Goal: Contribute content

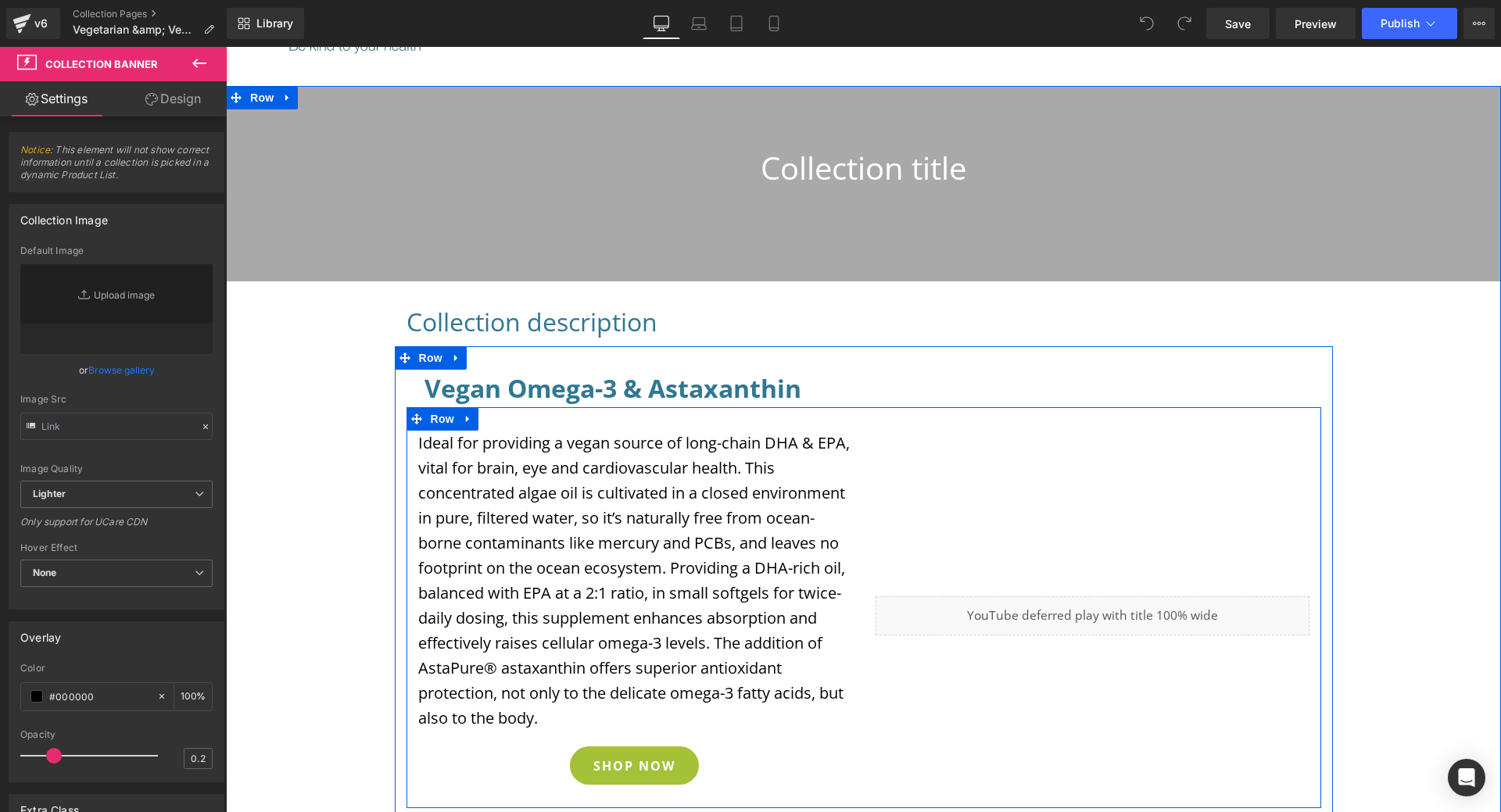
scroll to position [235, 0]
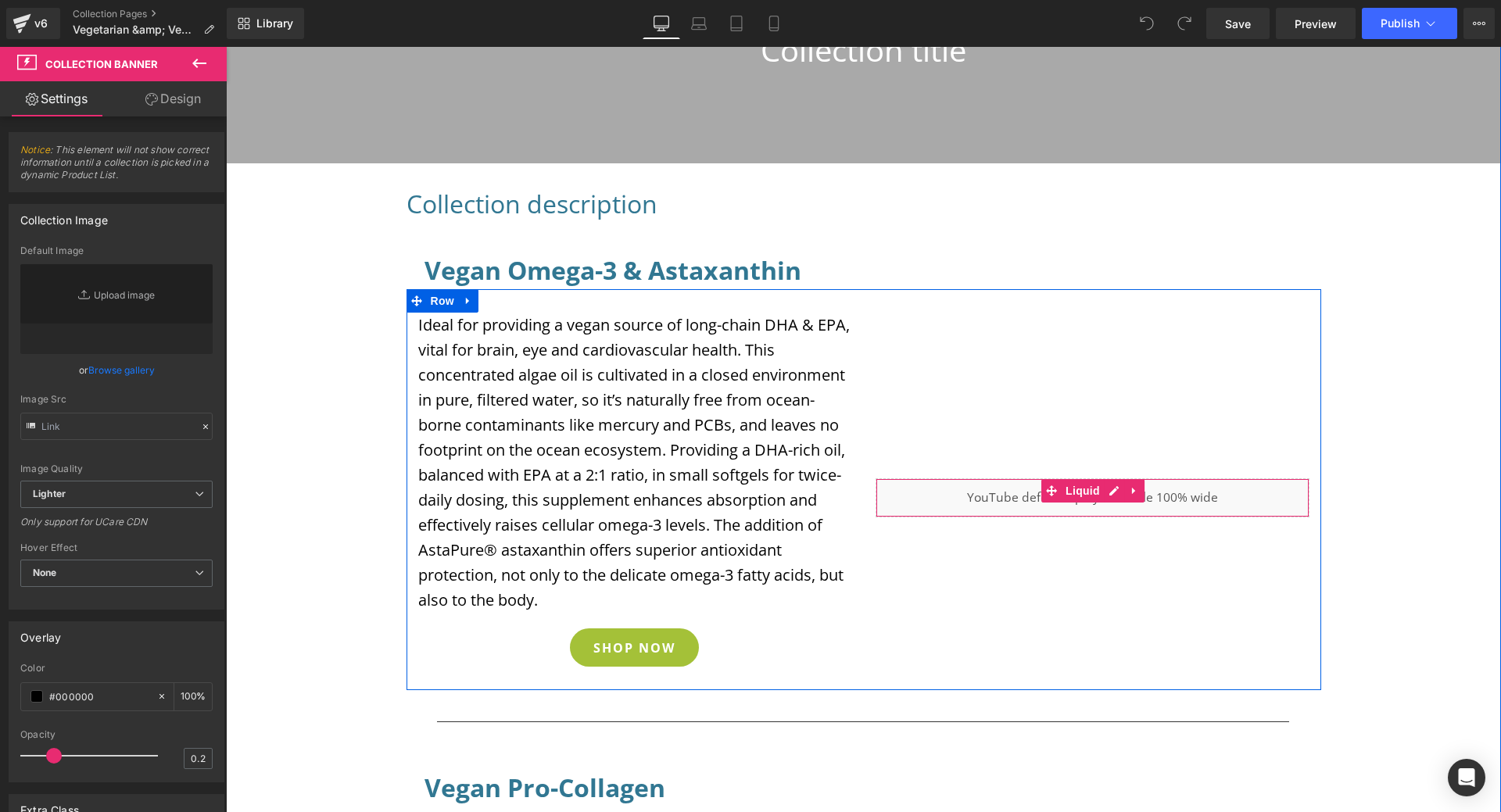
click at [1158, 499] on div "Liquid" at bounding box center [1092, 497] width 434 height 39
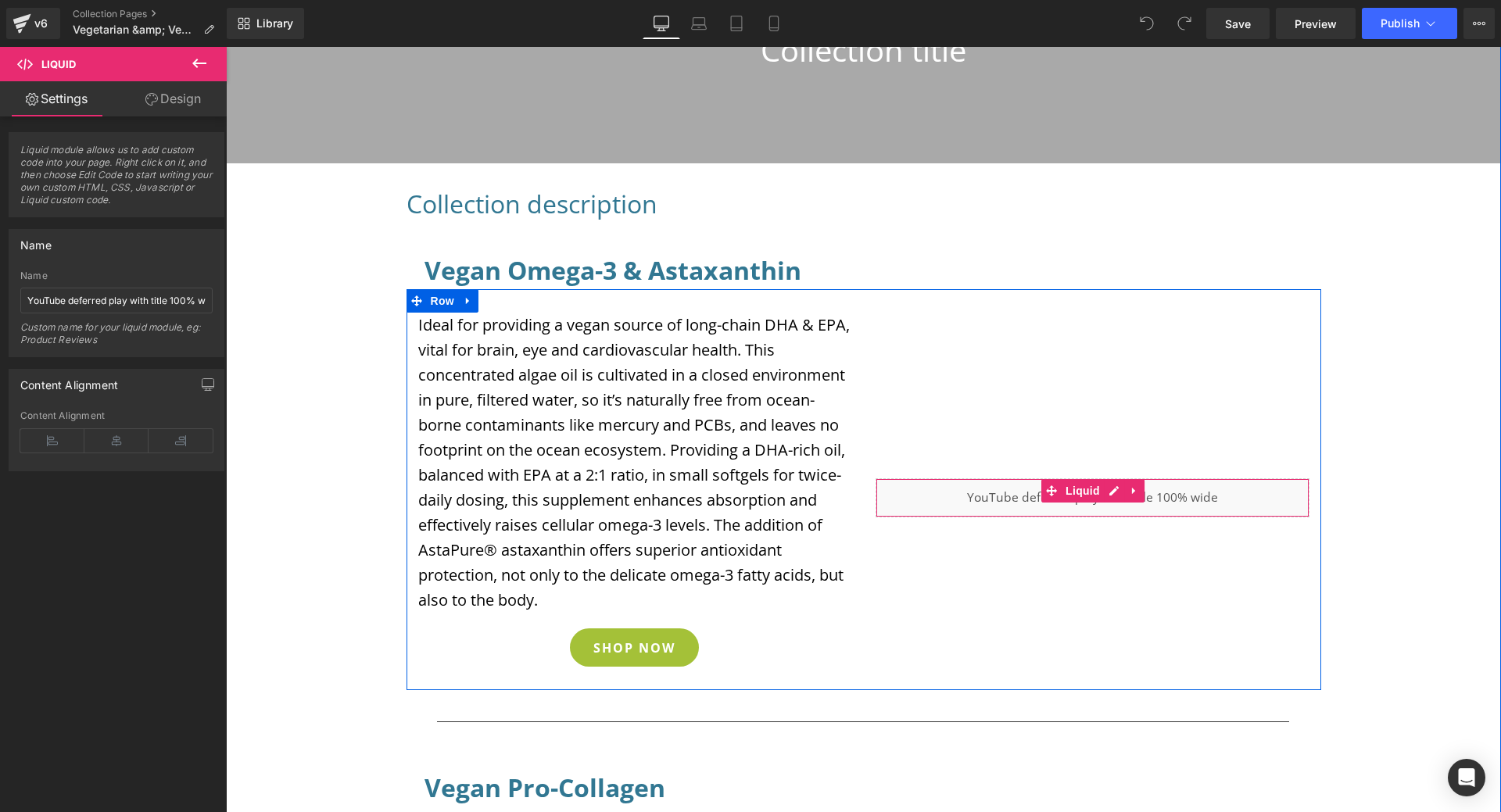
click at [1180, 490] on div "Liquid" at bounding box center [1092, 497] width 434 height 39
click at [1128, 485] on icon at bounding box center [1133, 491] width 11 height 12
click at [1232, 496] on div "Liquid" at bounding box center [1092, 497] width 434 height 39
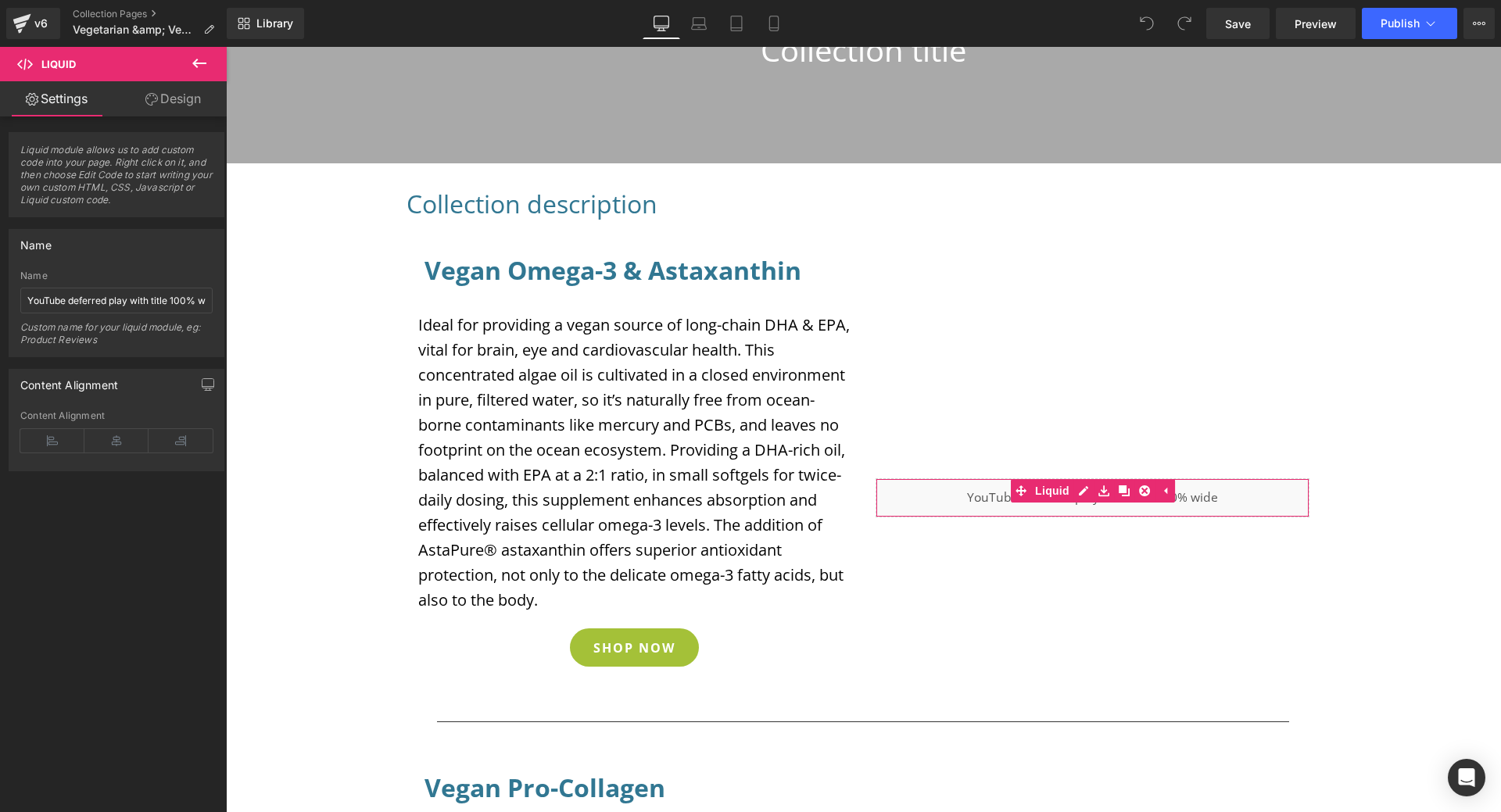
click at [169, 92] on link "Design" at bounding box center [173, 98] width 113 height 36
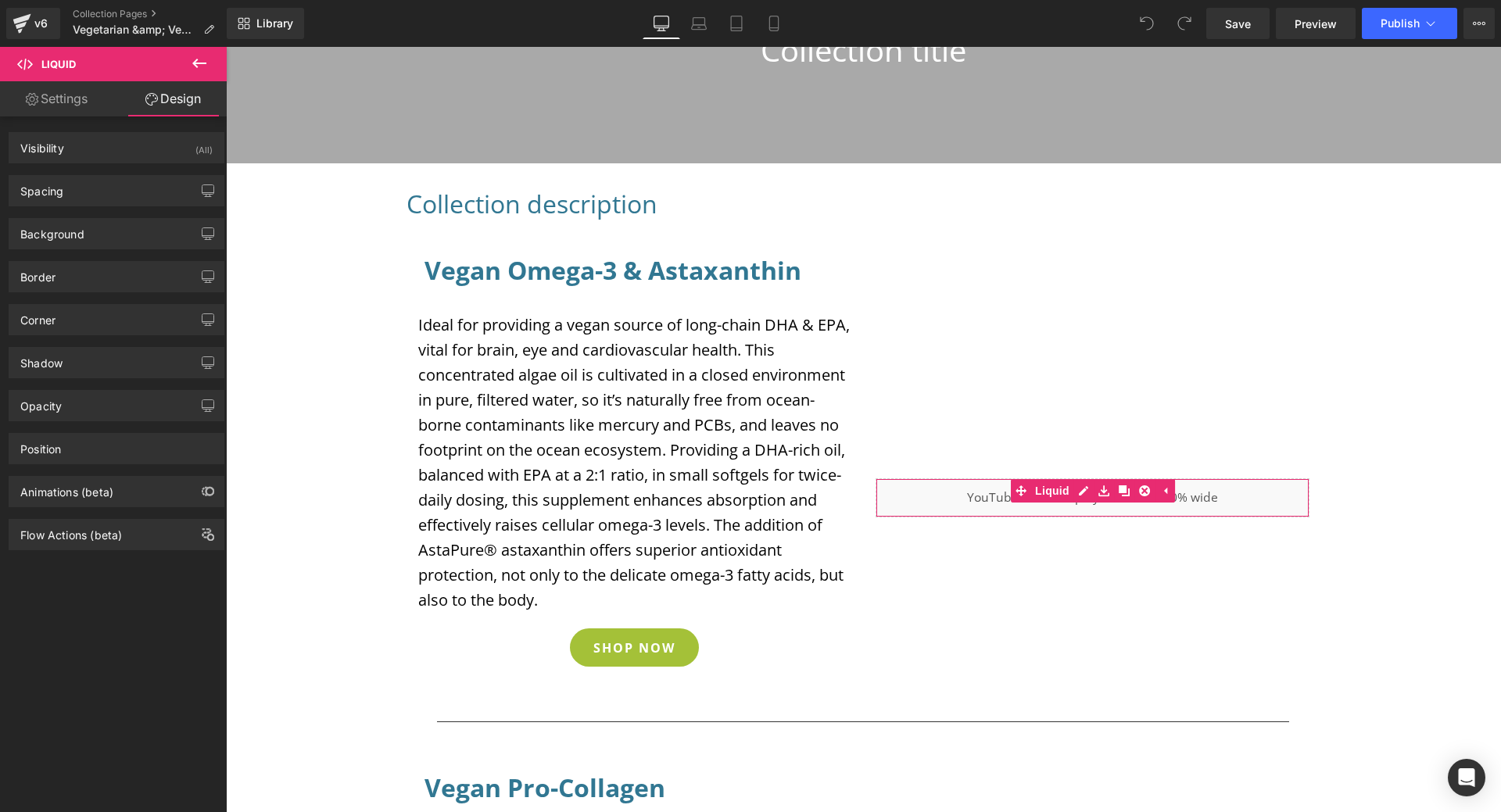
click at [73, 96] on link "Settings" at bounding box center [56, 98] width 113 height 36
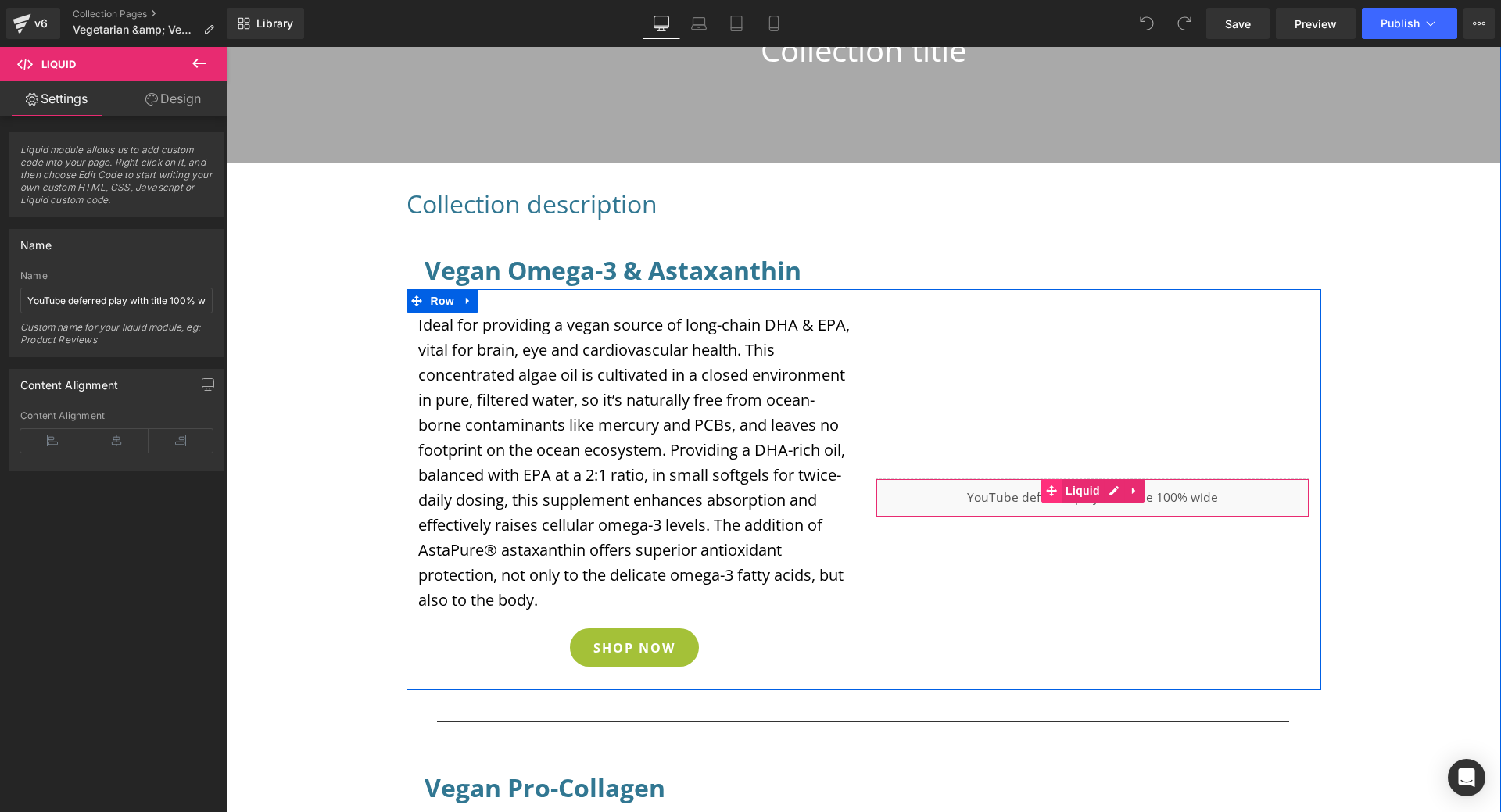
click at [1006, 501] on div "Liquid" at bounding box center [1092, 497] width 434 height 39
click at [1109, 488] on div "Liquid" at bounding box center [1092, 497] width 434 height 39
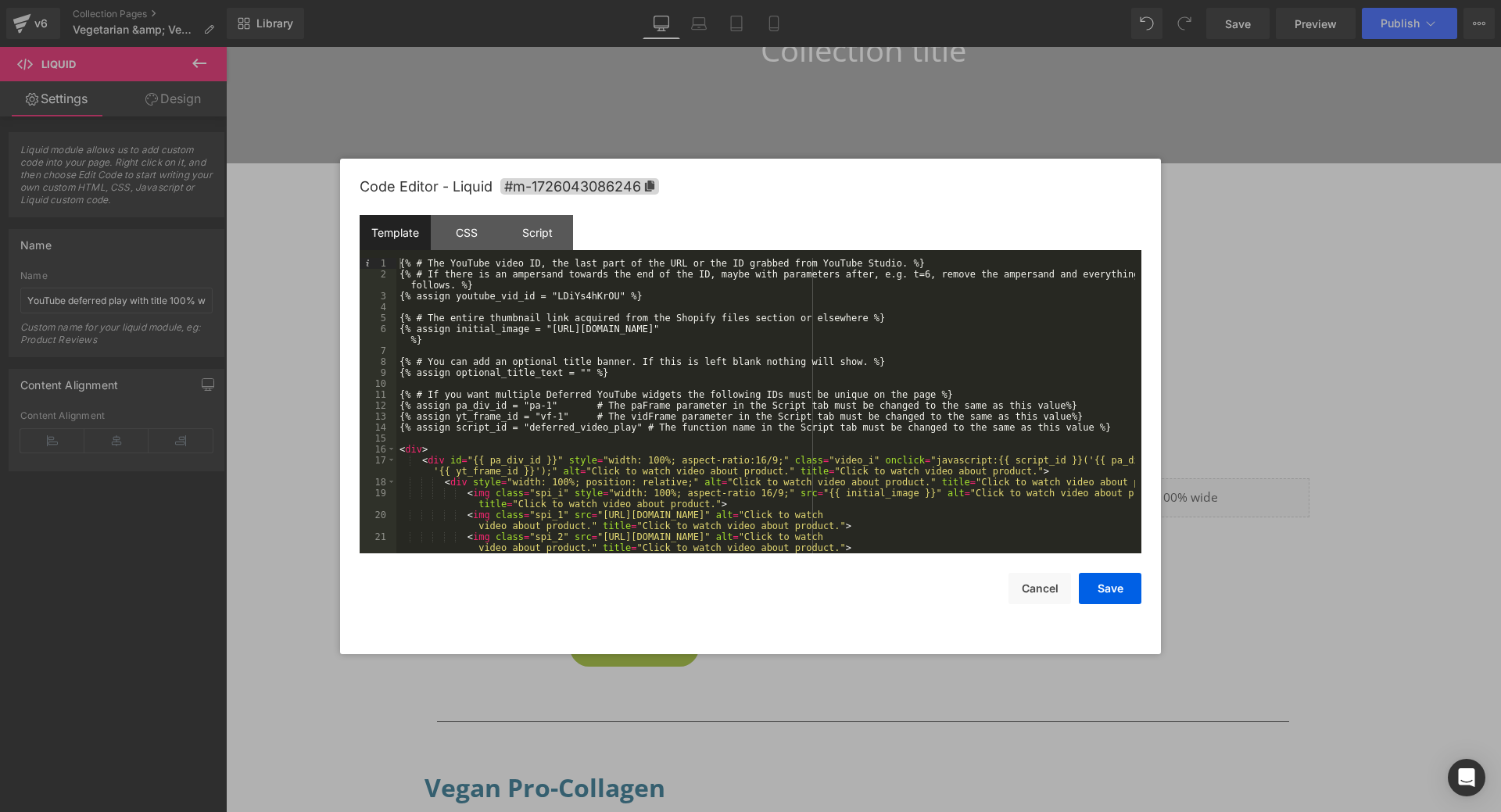
drag, startPoint x: 544, startPoint y: 296, endPoint x: 602, endPoint y: 295, distance: 58.0
click at [602, 295] on div "{% # The YouTube video ID, the last part of the URL or the ID grabbed from YouT…" at bounding box center [766, 416] width 739 height 317
drag, startPoint x: 538, startPoint y: 326, endPoint x: 1121, endPoint y: 330, distance: 583.0
click at [1121, 330] on div "{% # The YouTube video ID, the last part of the URL or the ID grabbed from YouT…" at bounding box center [766, 416] width 739 height 317
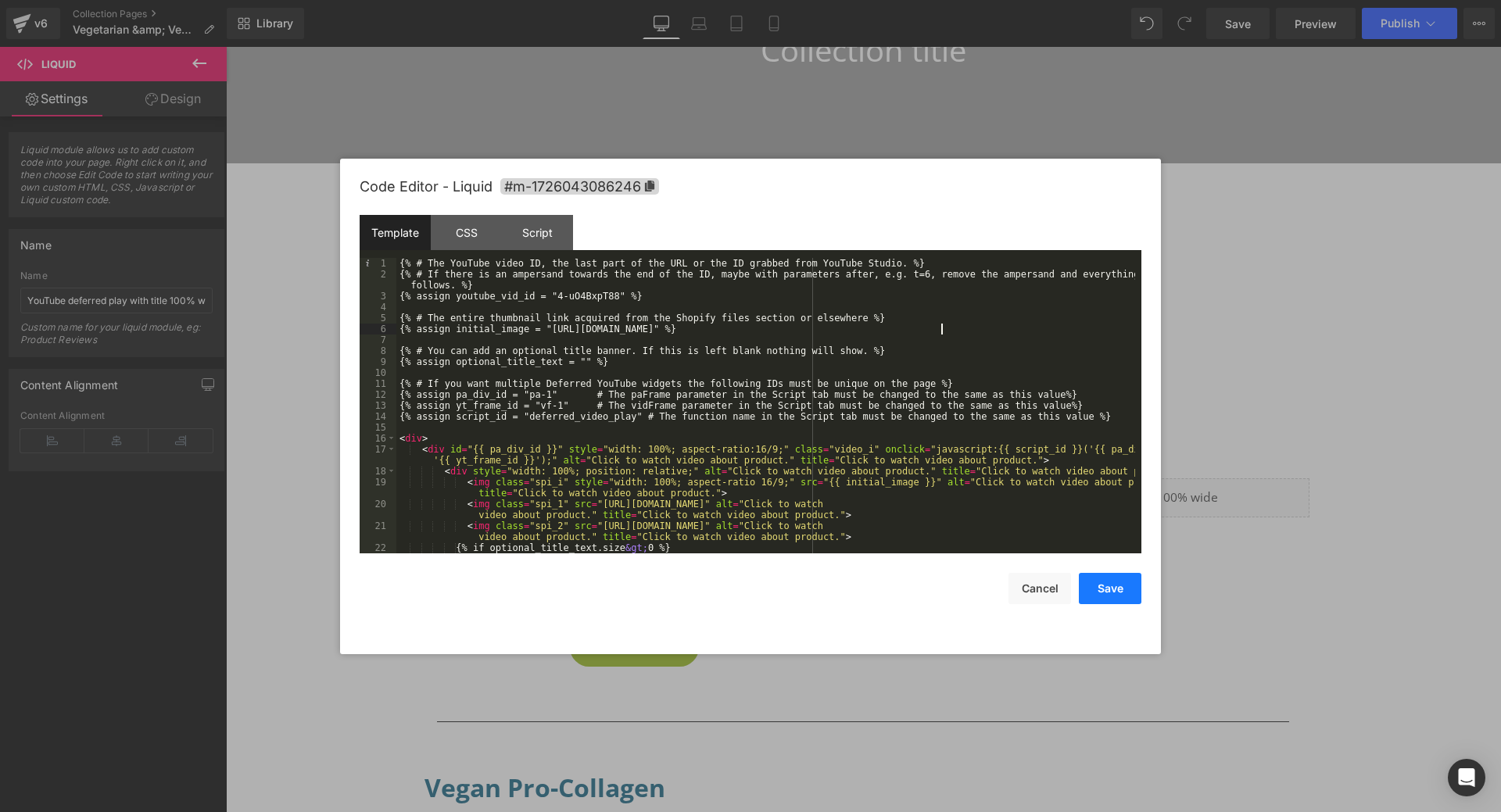
click at [1106, 590] on button "Save" at bounding box center [1110, 589] width 63 height 31
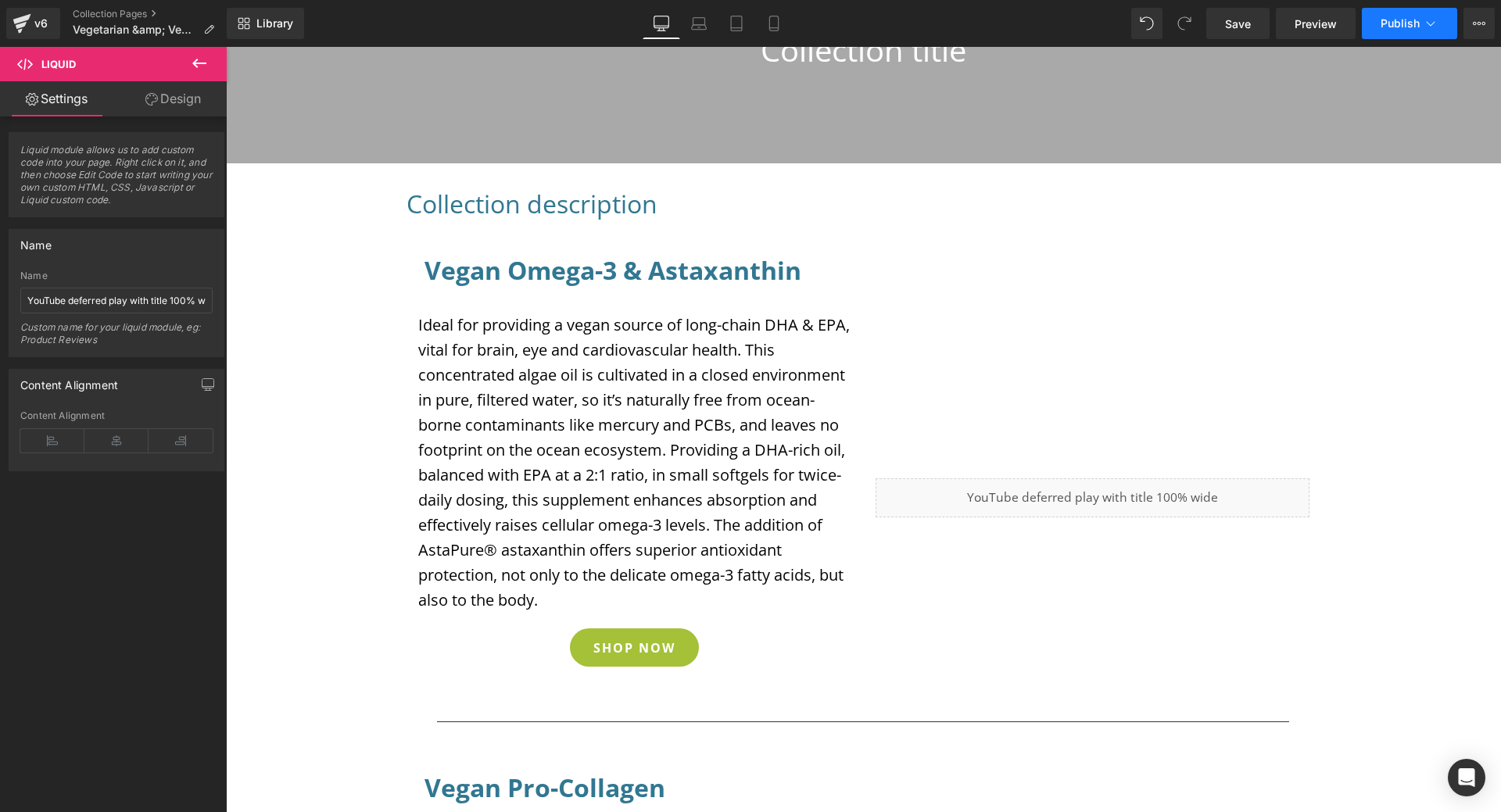
click at [1390, 21] on span "Publish" at bounding box center [1399, 23] width 39 height 12
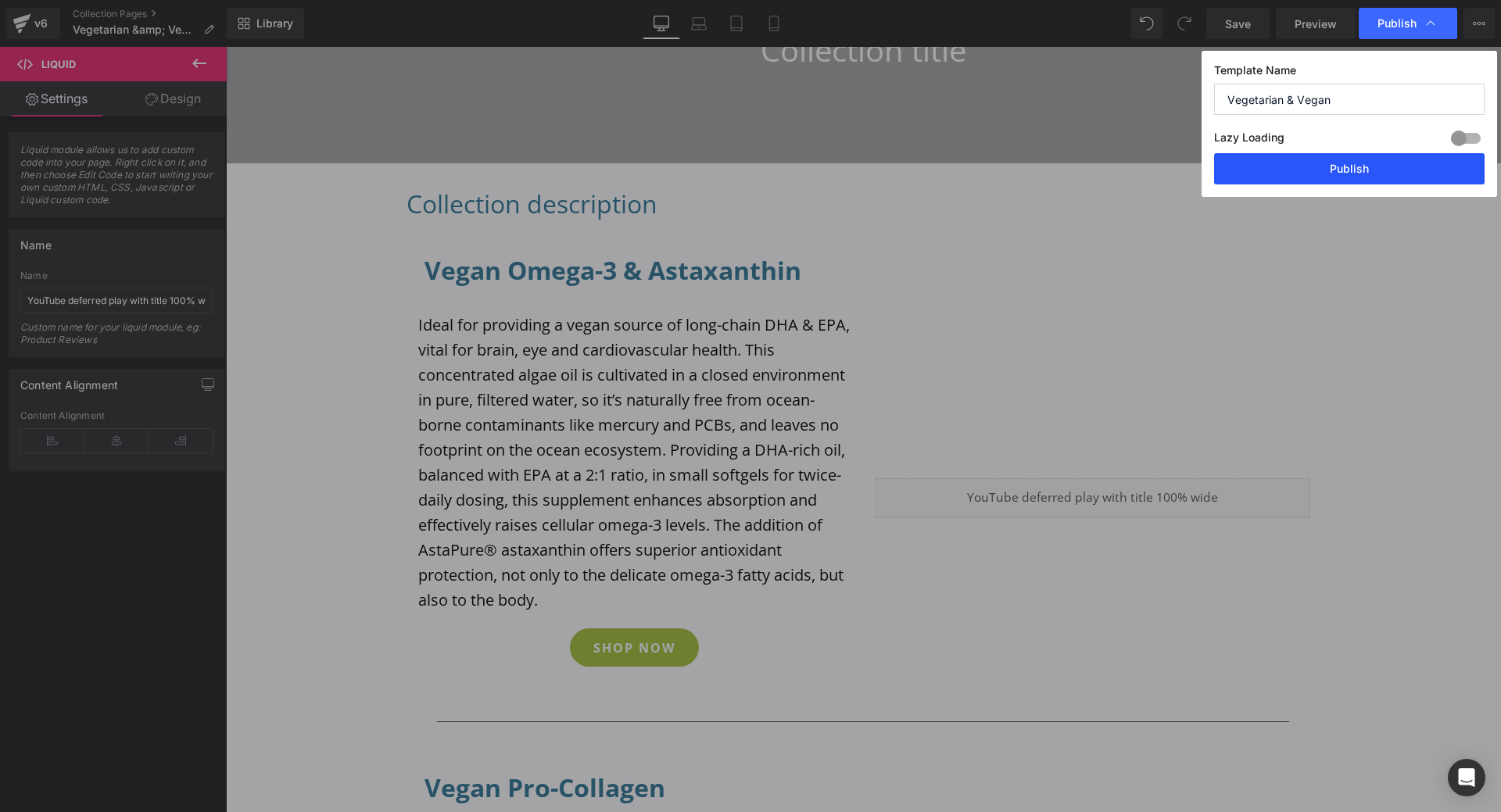
click at [1359, 171] on button "Publish" at bounding box center [1348, 169] width 270 height 31
